Goal: Transaction & Acquisition: Obtain resource

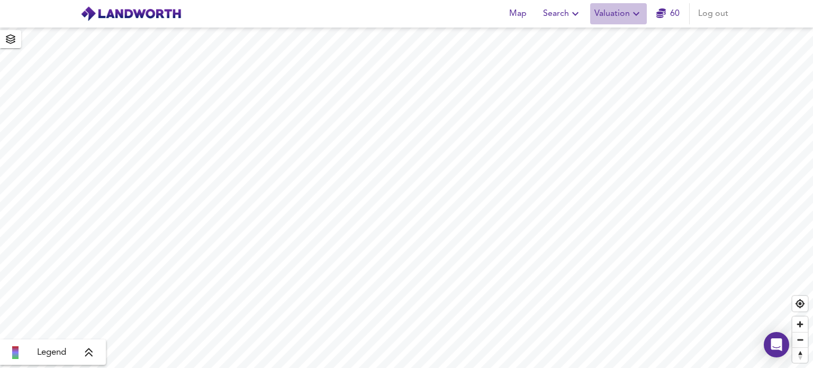
click at [630, 13] on span "Valuation" at bounding box center [618, 13] width 48 height 15
click at [623, 37] on li "New Valuation Report" at bounding box center [618, 38] width 126 height 19
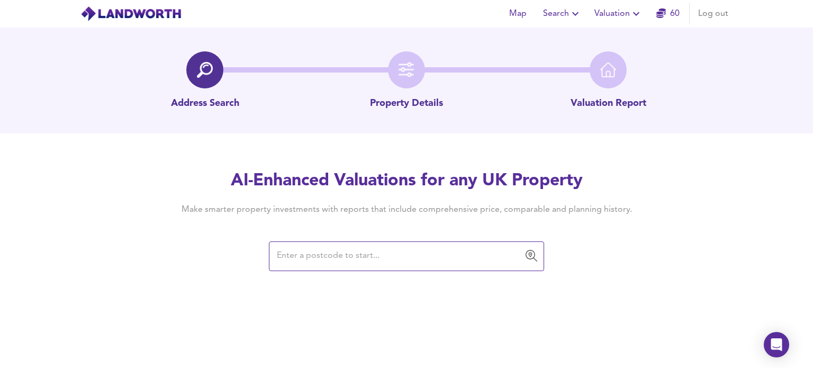
click at [306, 255] on input "text" at bounding box center [399, 256] width 250 height 20
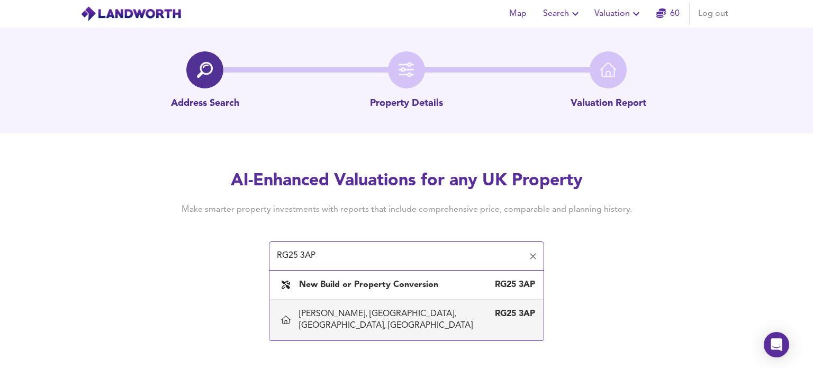
click at [359, 319] on div "[PERSON_NAME], [GEOGRAPHIC_DATA], [GEOGRAPHIC_DATA], [GEOGRAPHIC_DATA]" at bounding box center [396, 319] width 194 height 23
type input "[PERSON_NAME], [GEOGRAPHIC_DATA], [GEOGRAPHIC_DATA], [GEOGRAPHIC_DATA]"
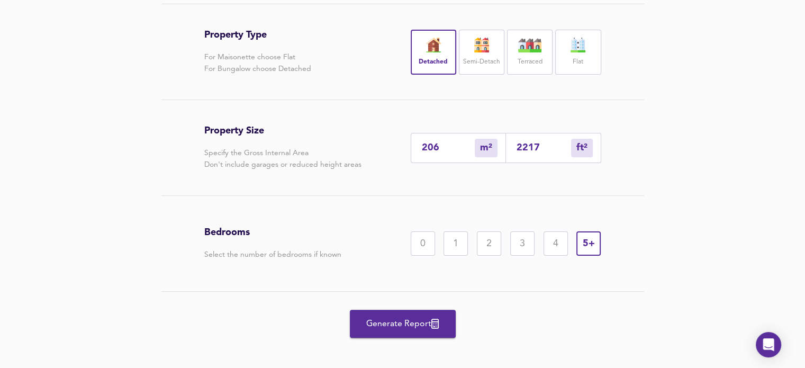
scroll to position [236, 0]
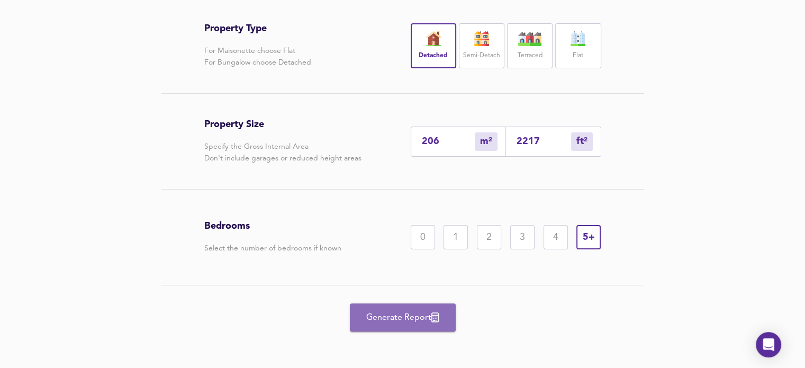
click at [403, 325] on span "Generate Report" at bounding box center [402, 317] width 85 height 15
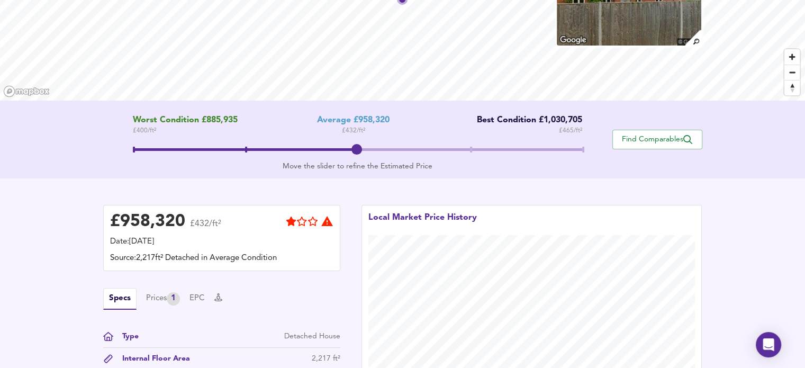
scroll to position [126, 0]
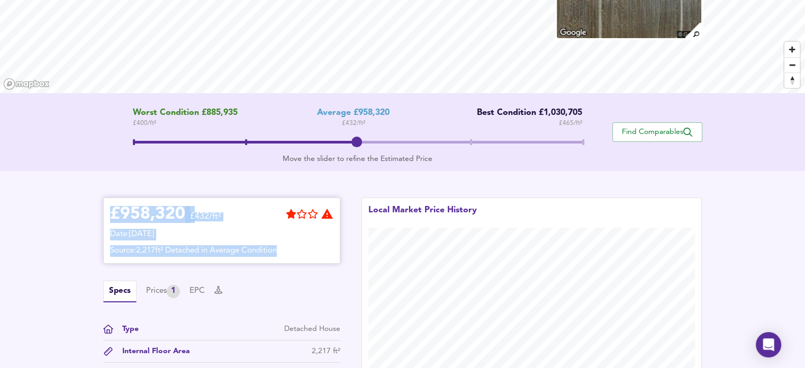
drag, startPoint x: 109, startPoint y: 211, endPoint x: 312, endPoint y: 251, distance: 206.7
click at [312, 251] on div "£ 958,320 £432/ft² Date: [DATE] Source: 2,217ft² Detached in Average Condition" at bounding box center [221, 230] width 237 height 66
copy div "£ 958,320 £432/ft² Date: [DATE] Source: 2,217ft² Detached in Average Condition"
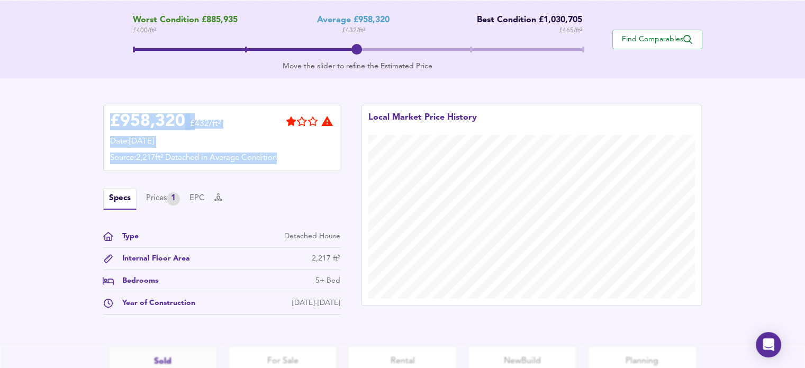
scroll to position [226, 0]
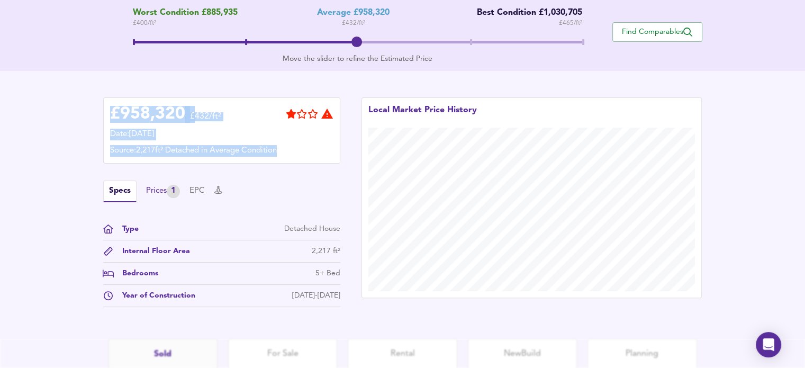
click at [157, 190] on div "Prices 1" at bounding box center [163, 191] width 34 height 13
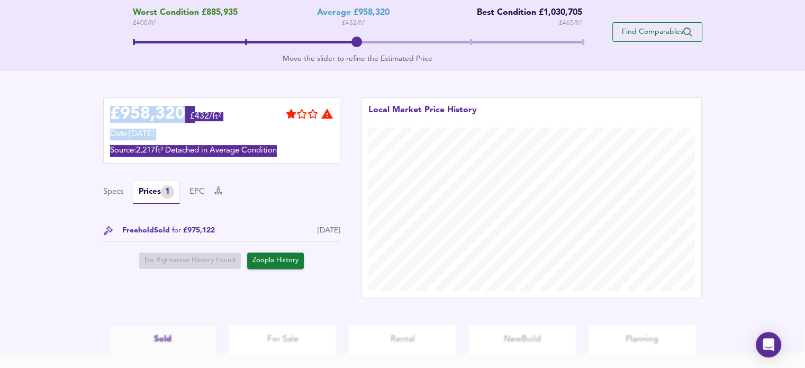
click at [652, 30] on span "Find Comparables" at bounding box center [657, 32] width 78 height 10
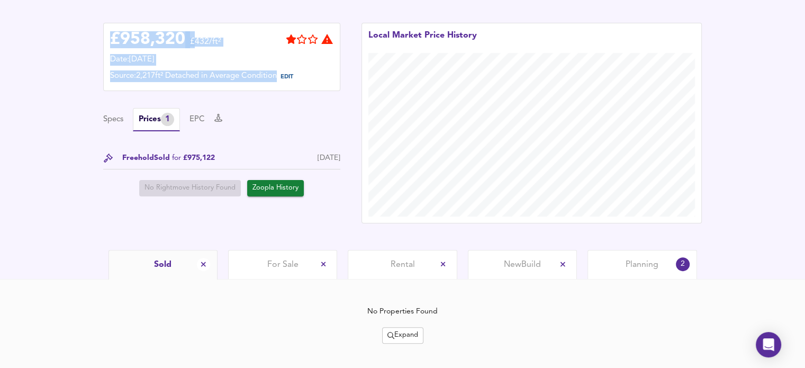
scroll to position [272, 0]
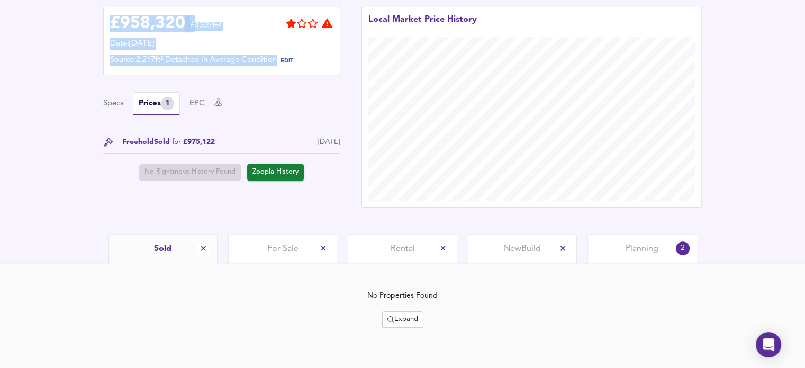
click at [638, 247] on span "Planning" at bounding box center [641, 249] width 33 height 12
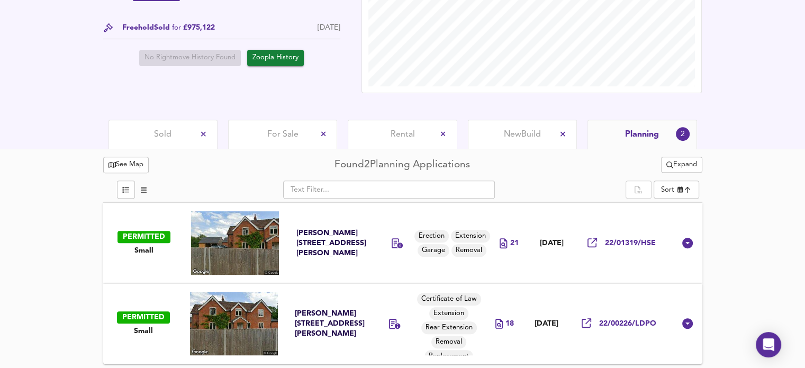
scroll to position [386, 0]
click at [620, 241] on span "22/01319/HSE" at bounding box center [630, 243] width 51 height 10
click at [588, 324] on icon at bounding box center [586, 323] width 10 height 10
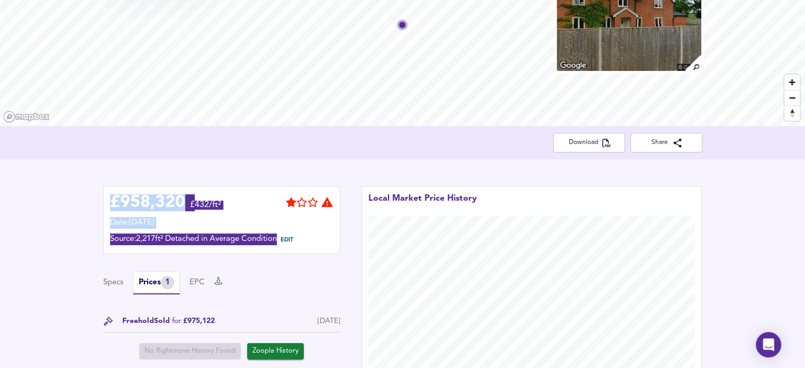
scroll to position [0, 0]
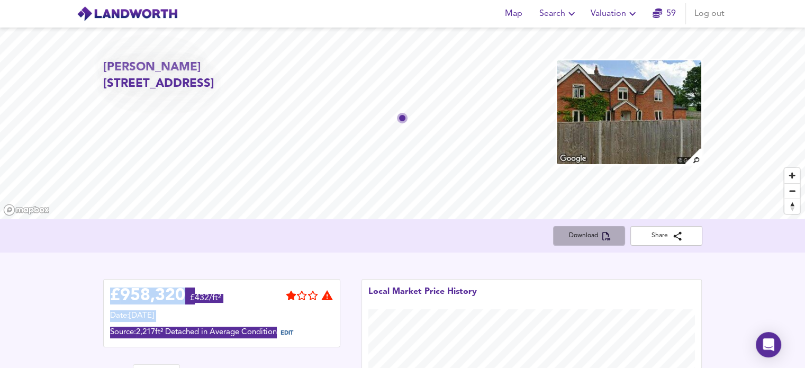
click at [588, 238] on span "Download" at bounding box center [588, 235] width 55 height 11
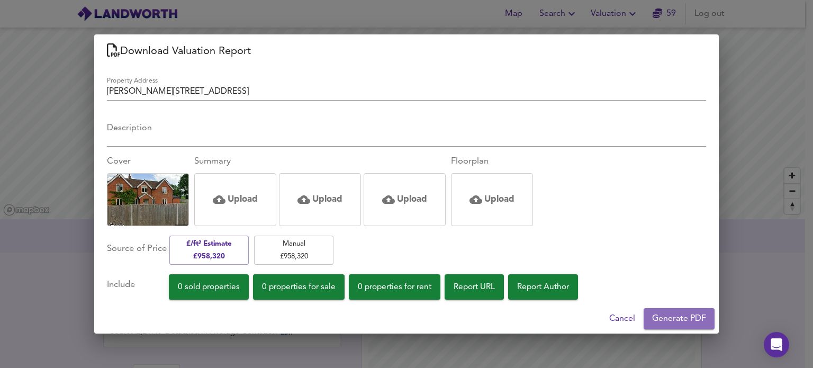
click at [667, 315] on span "Generate PDF" at bounding box center [679, 318] width 54 height 15
